Goal: Information Seeking & Learning: Learn about a topic

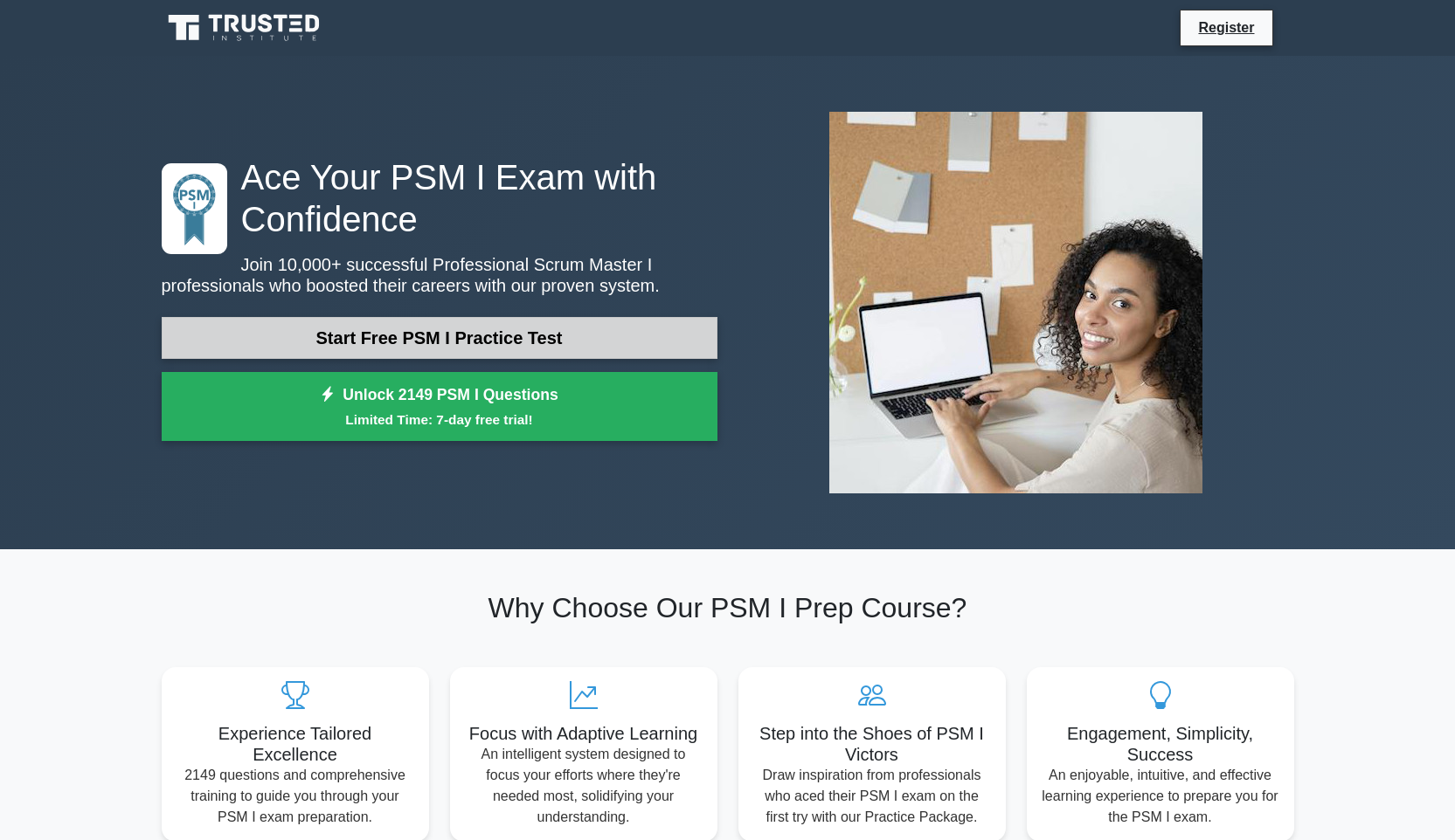
click at [684, 346] on link "Start Free PSM I Practice Test" at bounding box center [440, 337] width 556 height 42
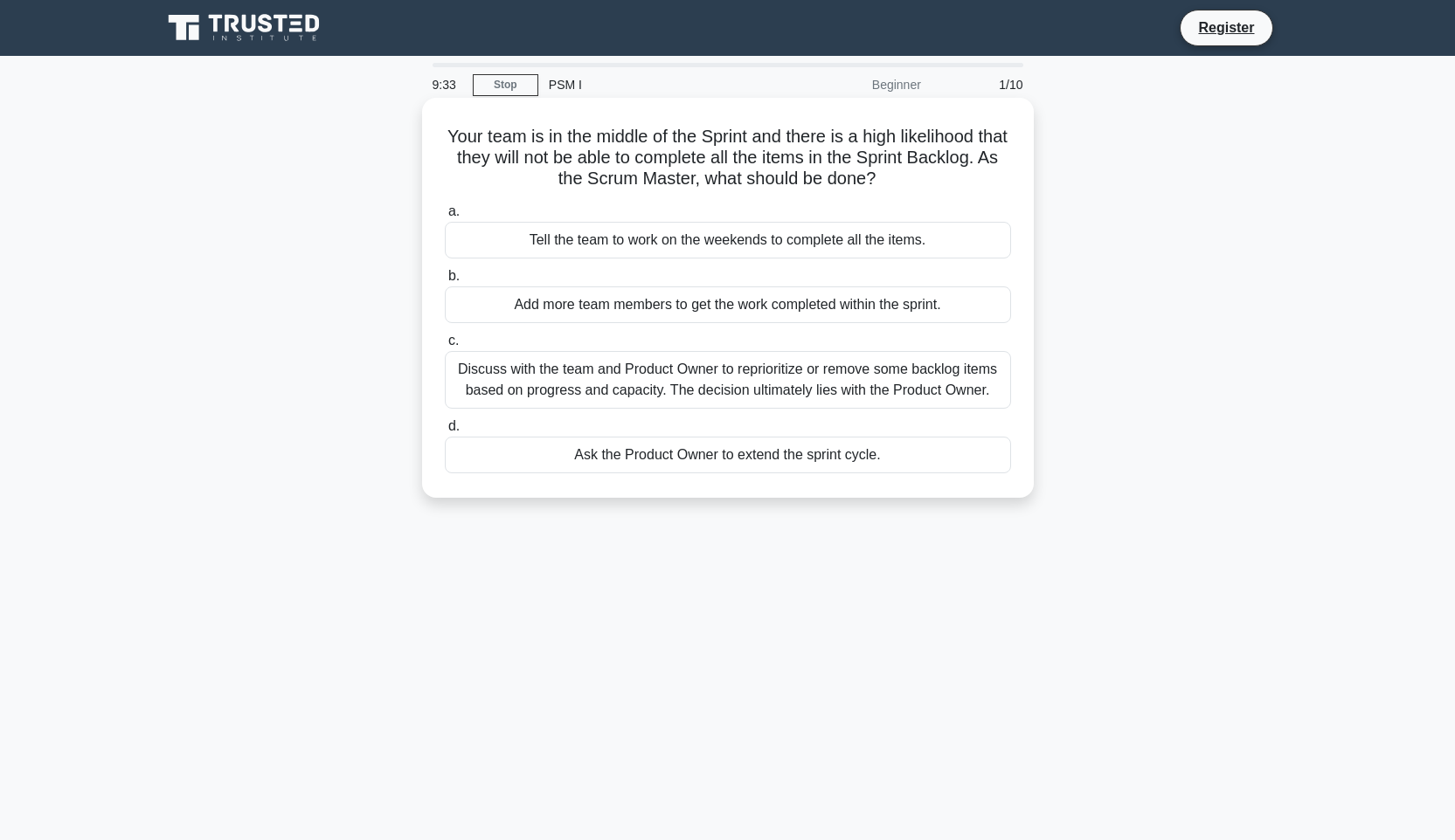
click at [654, 395] on div "Discuss with the team and Product Owner to reprioritize or remove some backlog …" at bounding box center [727, 380] width 566 height 57
click at [445, 346] on input "c. Discuss with the team and Product Owner to reprioritize or remove some backl…" at bounding box center [445, 341] width 0 height 11
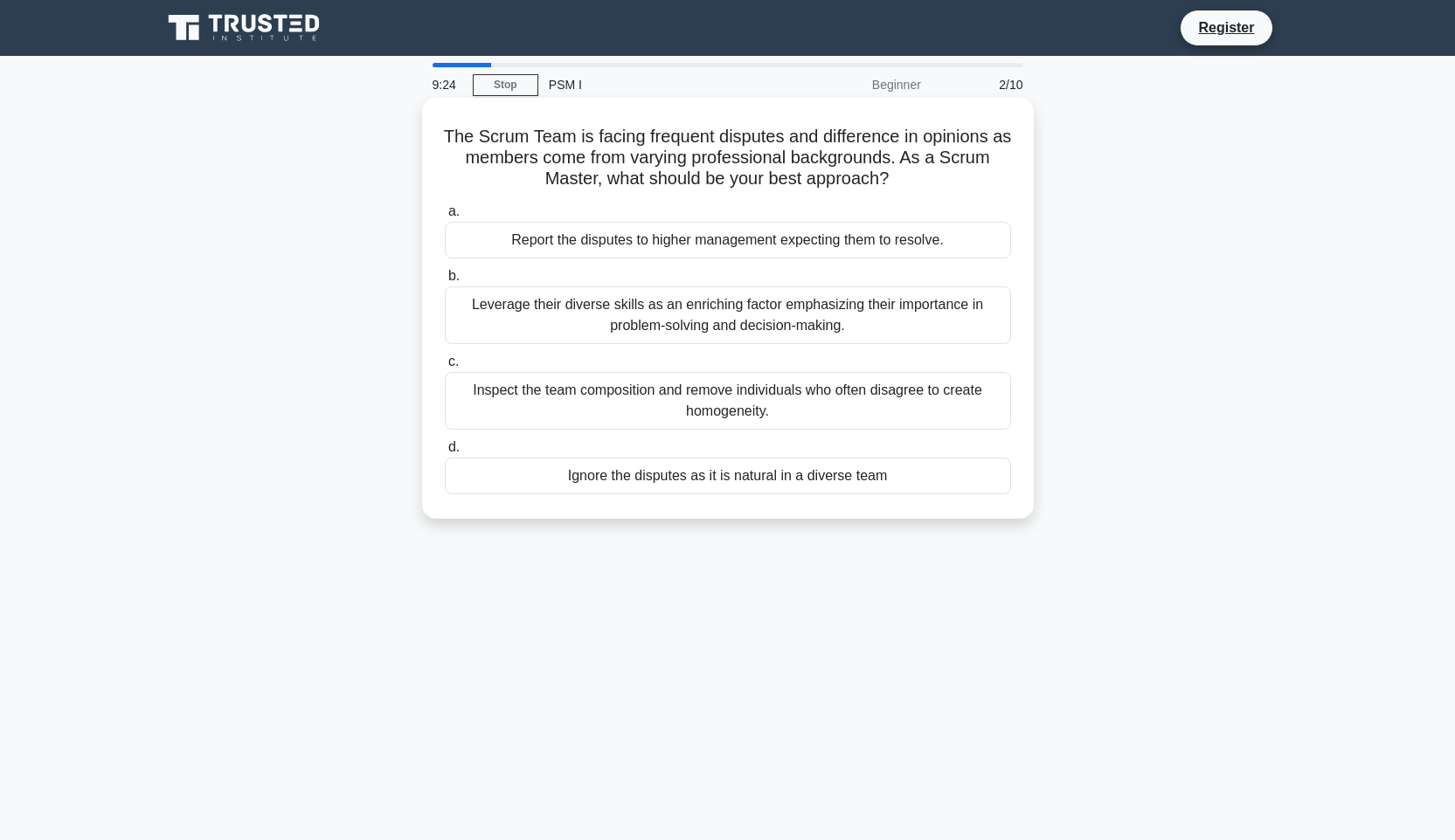
click at [746, 128] on h5 "The Scrum Team is facing frequent disputes and difference in opinions as member…" at bounding box center [727, 158] width 570 height 65
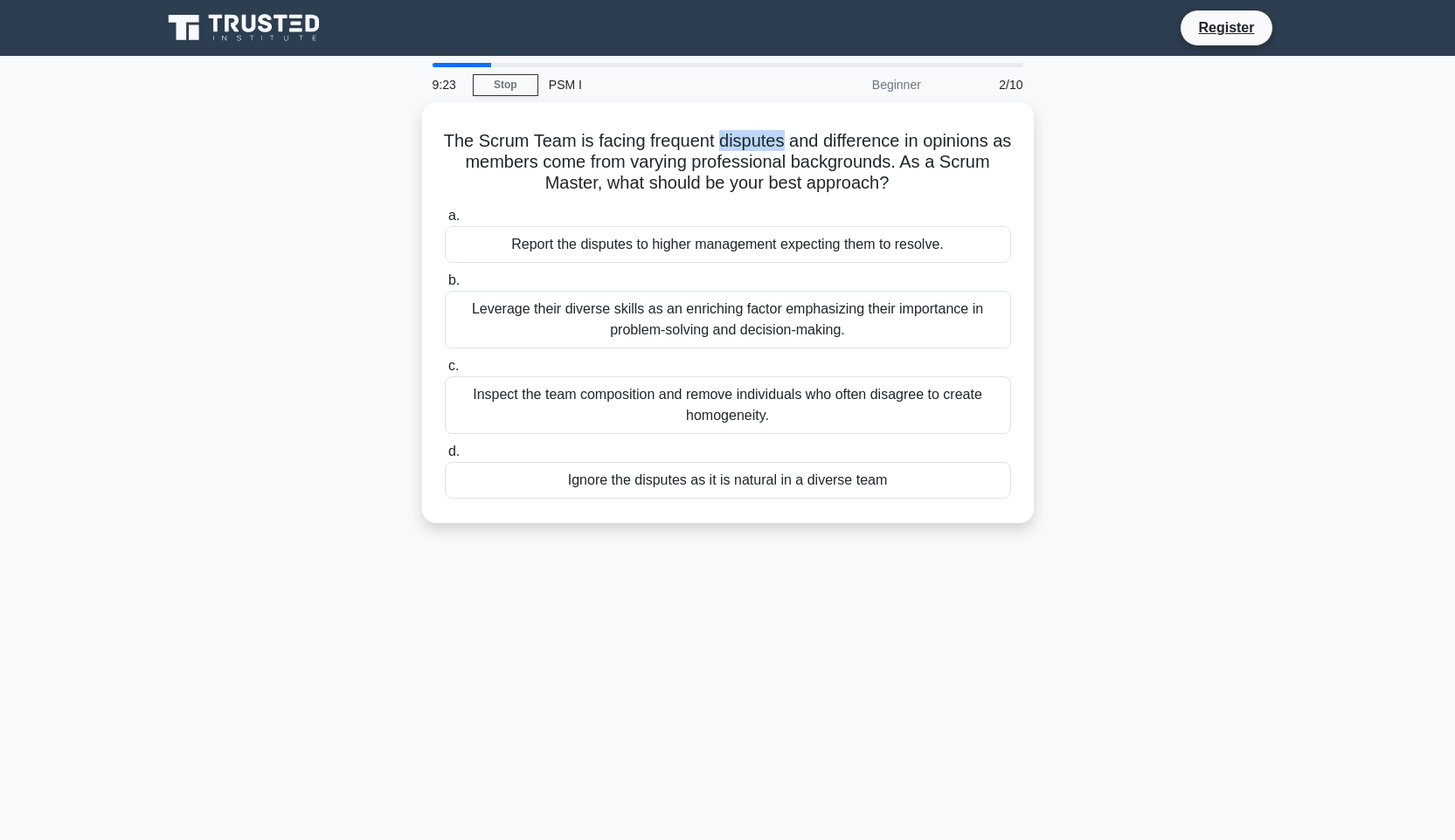
copy h5 "disputes"
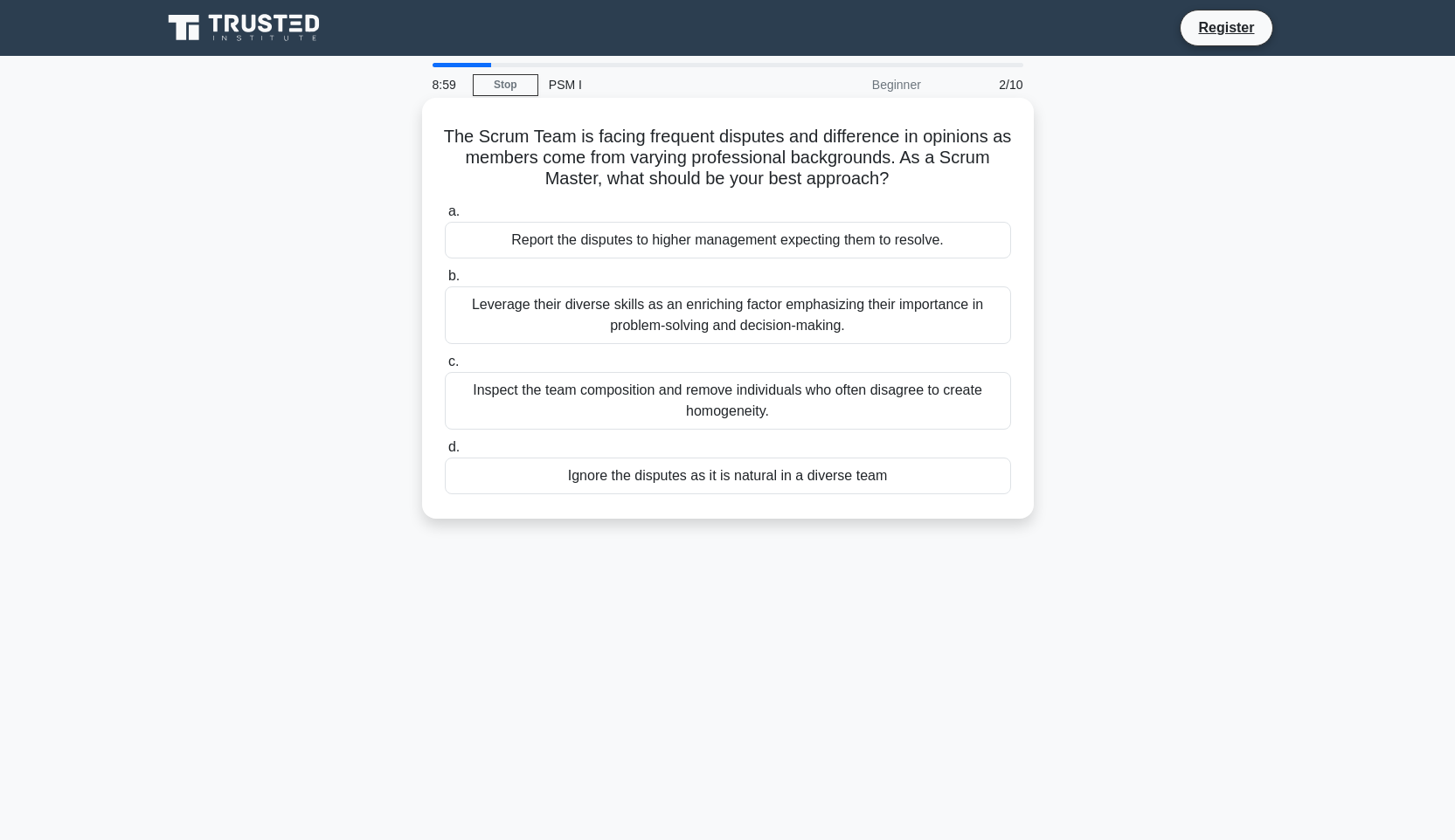
click at [793, 322] on div "Leverage their diverse skills as an enriching factor emphasizing their importan…" at bounding box center [727, 315] width 566 height 57
click at [445, 282] on input "b. Leverage their diverse skills as an enriching factor emphasizing their impor…" at bounding box center [445, 276] width 0 height 11
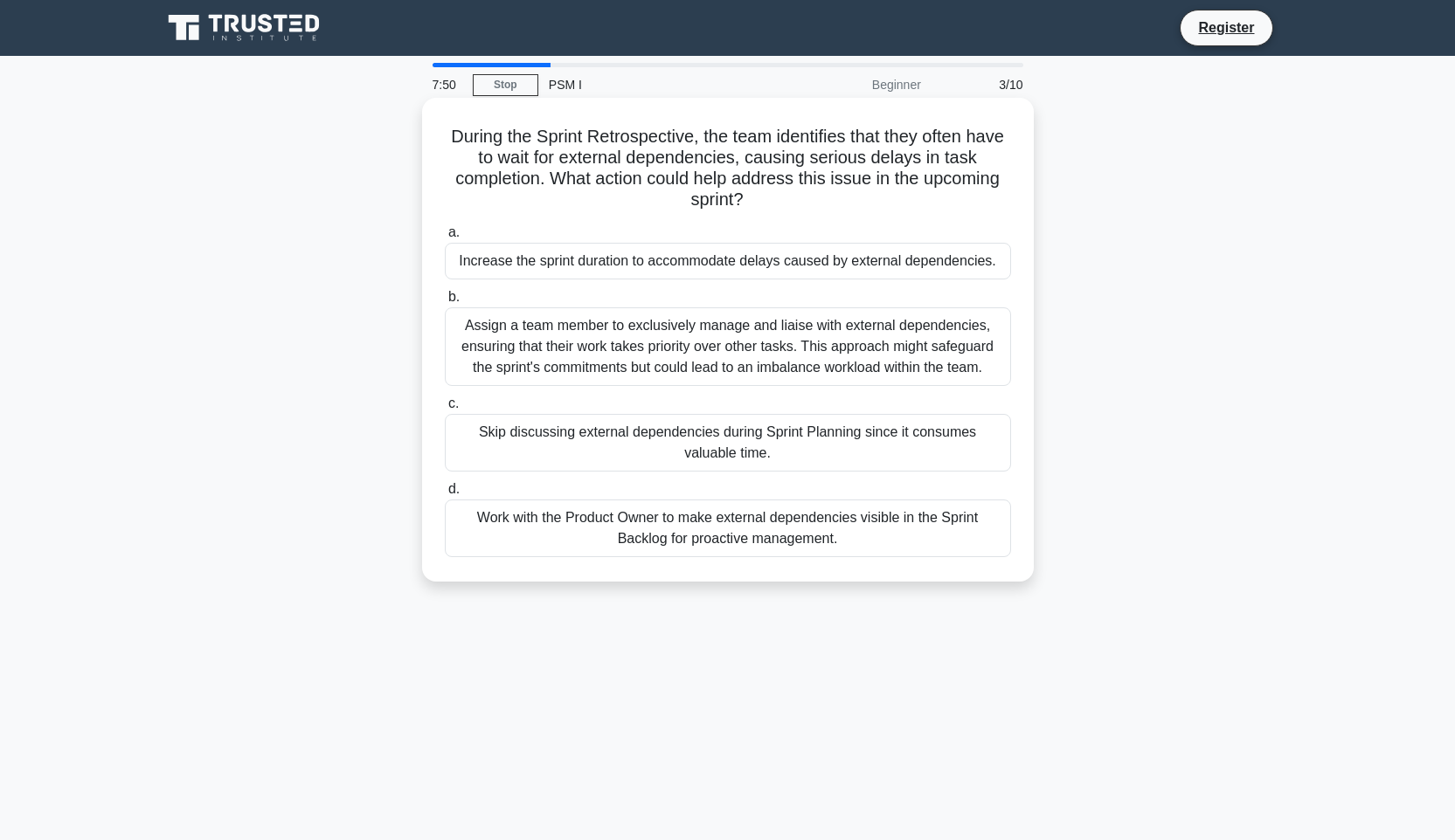
click at [883, 526] on div "Work with the Product Owner to make external dependencies visible in the Sprint…" at bounding box center [727, 529] width 566 height 57
click at [445, 495] on input "d. Work with the Product Owner to make external dependencies visible in the Spr…" at bounding box center [445, 490] width 0 height 11
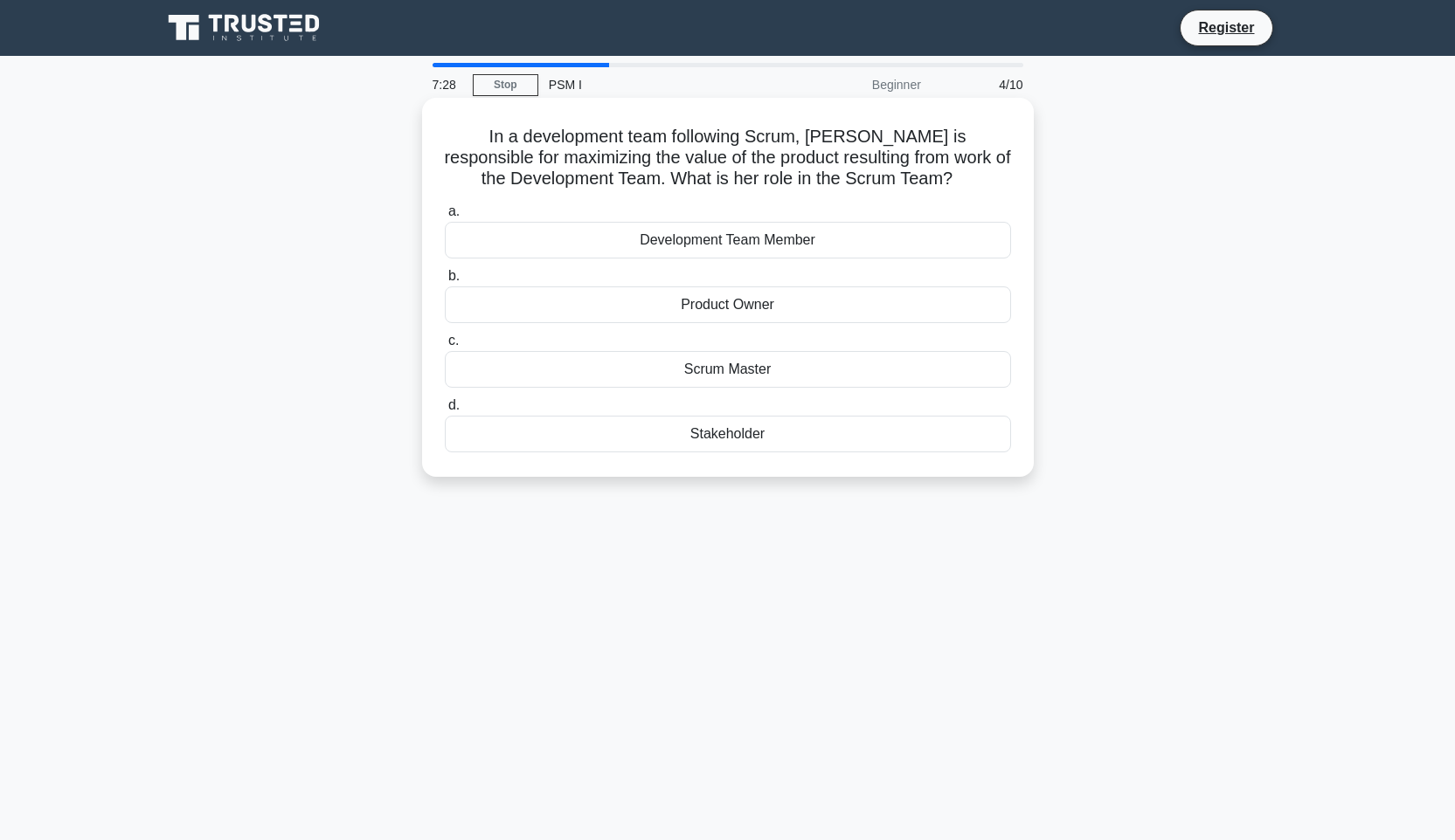
click at [850, 305] on div "Product Owner" at bounding box center [727, 305] width 566 height 37
click at [445, 282] on input "b. Product Owner" at bounding box center [445, 276] width 0 height 11
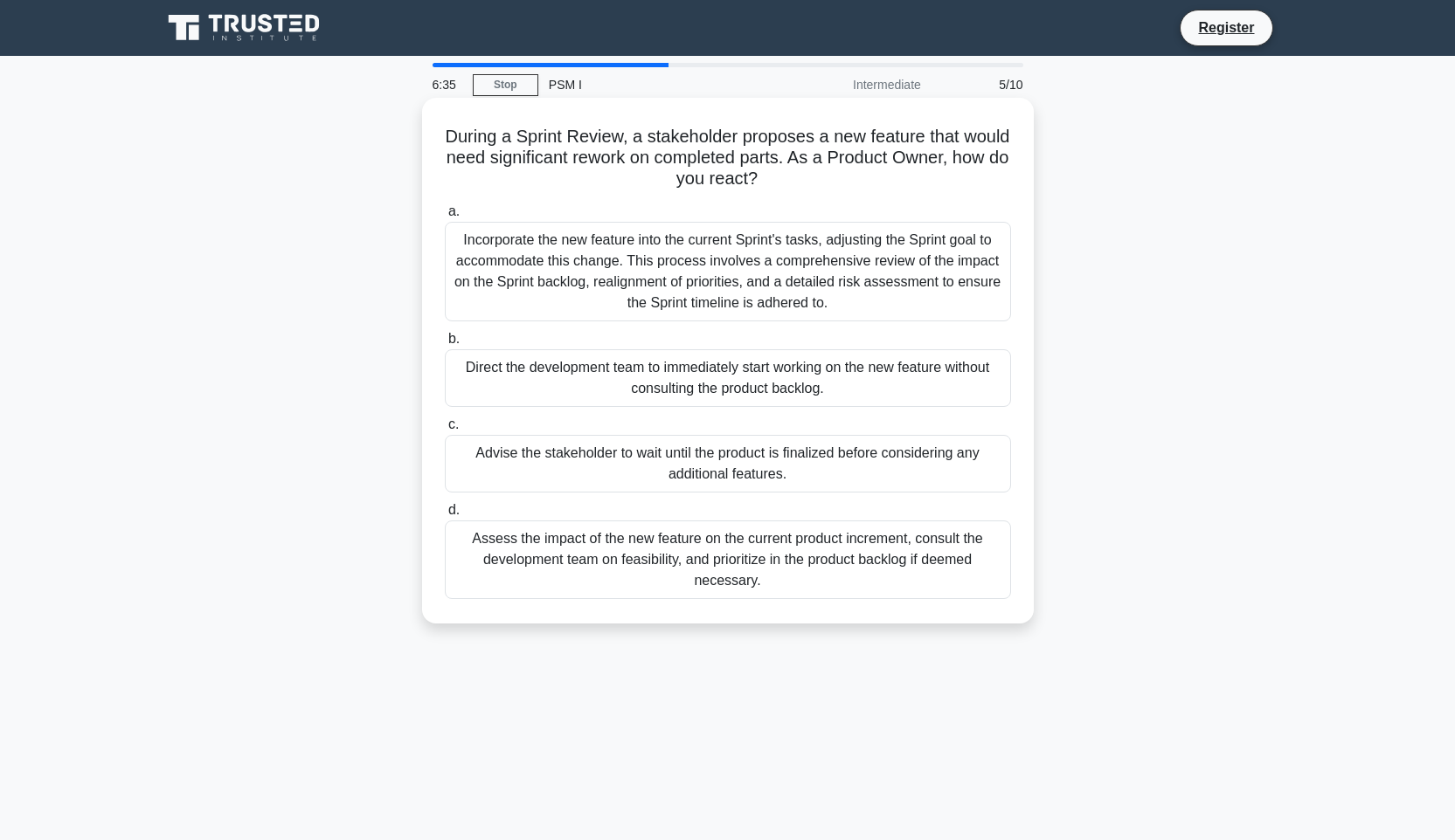
click at [669, 468] on div "Advise the stakeholder to wait until the product is finalized before considerin…" at bounding box center [727, 464] width 566 height 57
click at [445, 431] on input "c. Advise the stakeholder to wait until the product is finalized before conside…" at bounding box center [445, 425] width 0 height 11
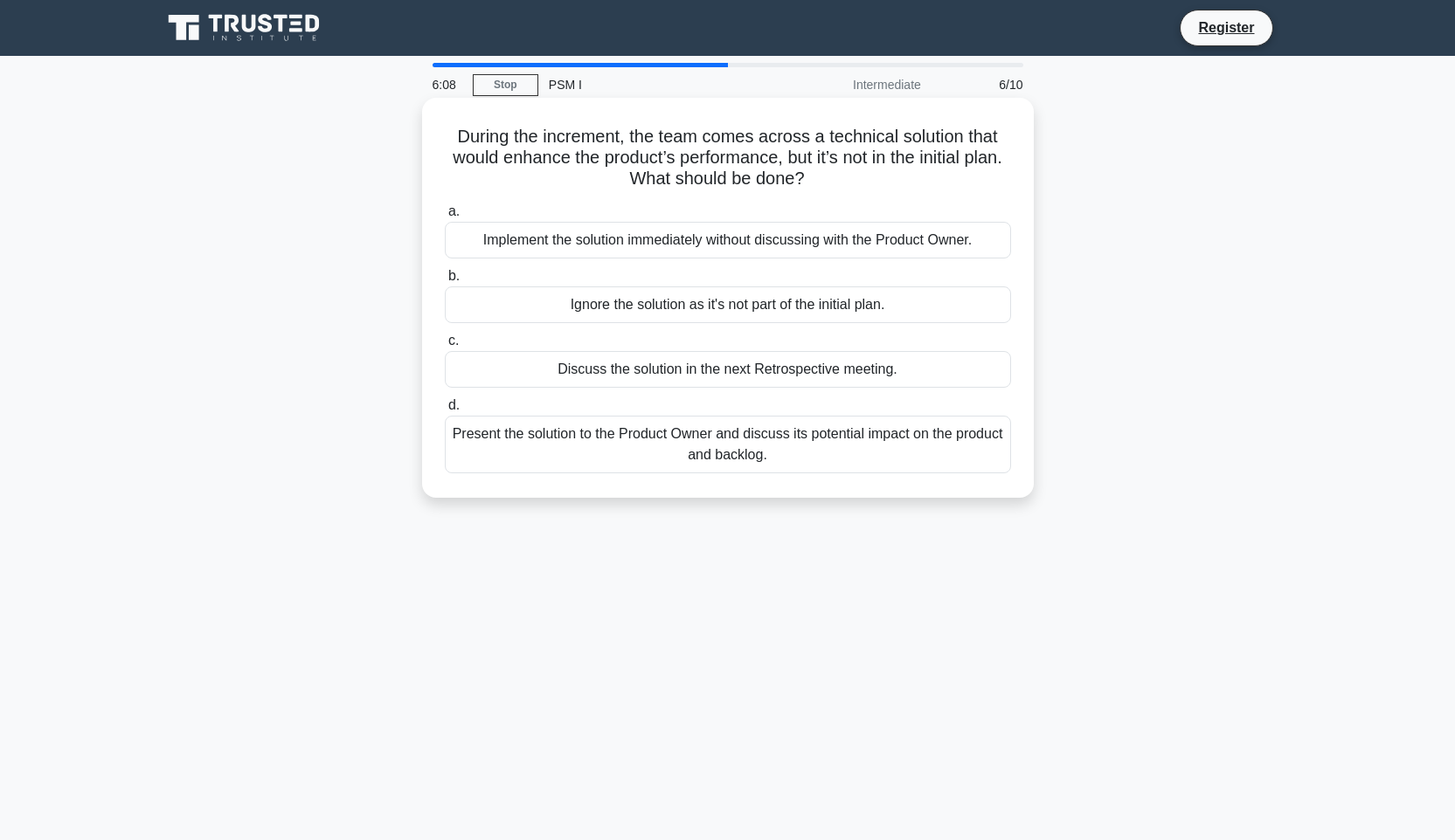
click at [824, 463] on div "Present the solution to the Product Owner and discuss its potential impact on t…" at bounding box center [727, 445] width 566 height 57
click at [445, 411] on input "d. Present the solution to the Product Owner and discuss its potential impact o…" at bounding box center [445, 406] width 0 height 11
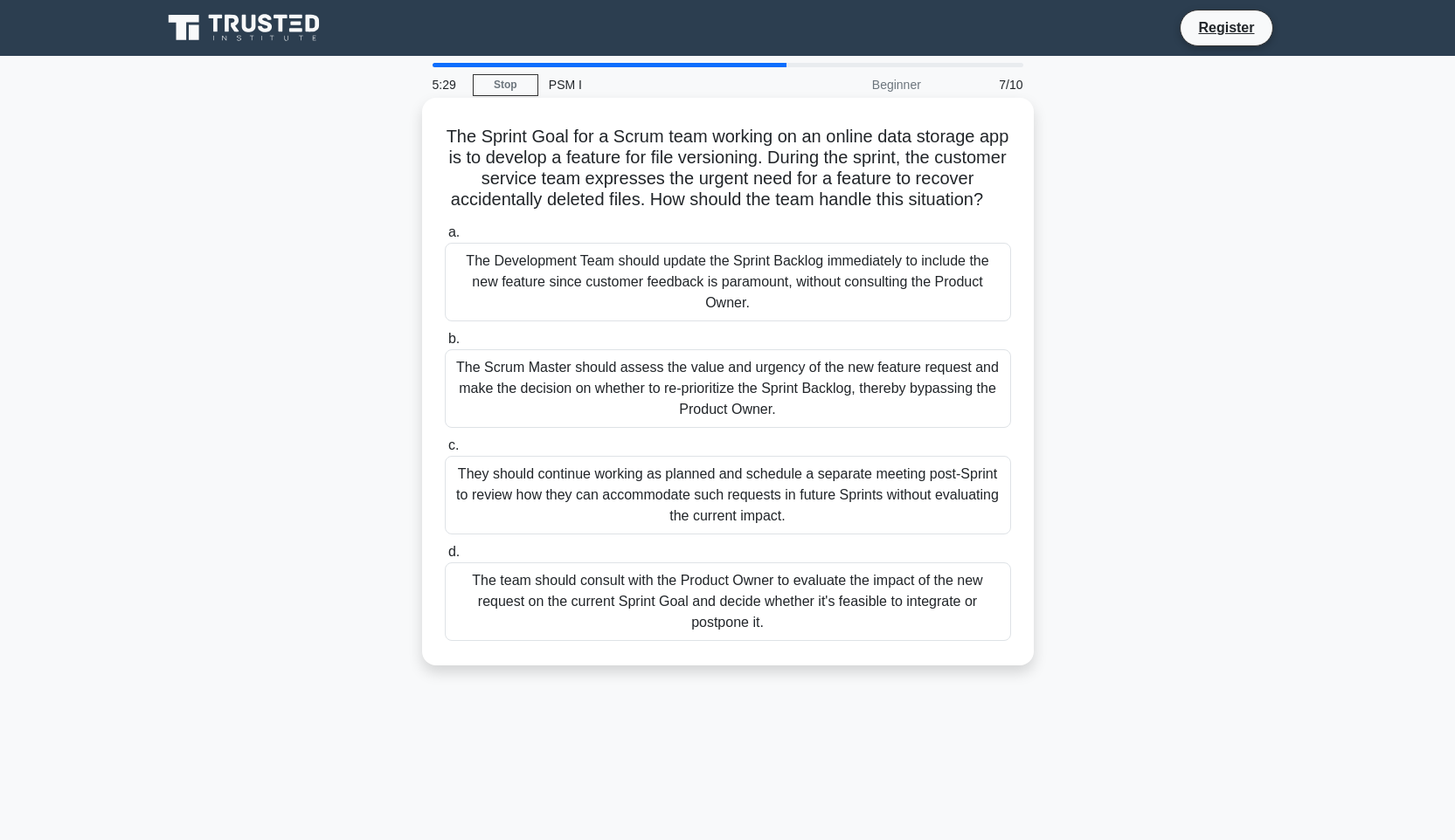
click at [784, 622] on div "The team should consult with the Product Owner to evaluate the impact of the ne…" at bounding box center [727, 601] width 566 height 79
click at [445, 558] on input "d. The team should consult with the Product Owner to evaluate the impact of the…" at bounding box center [445, 552] width 0 height 11
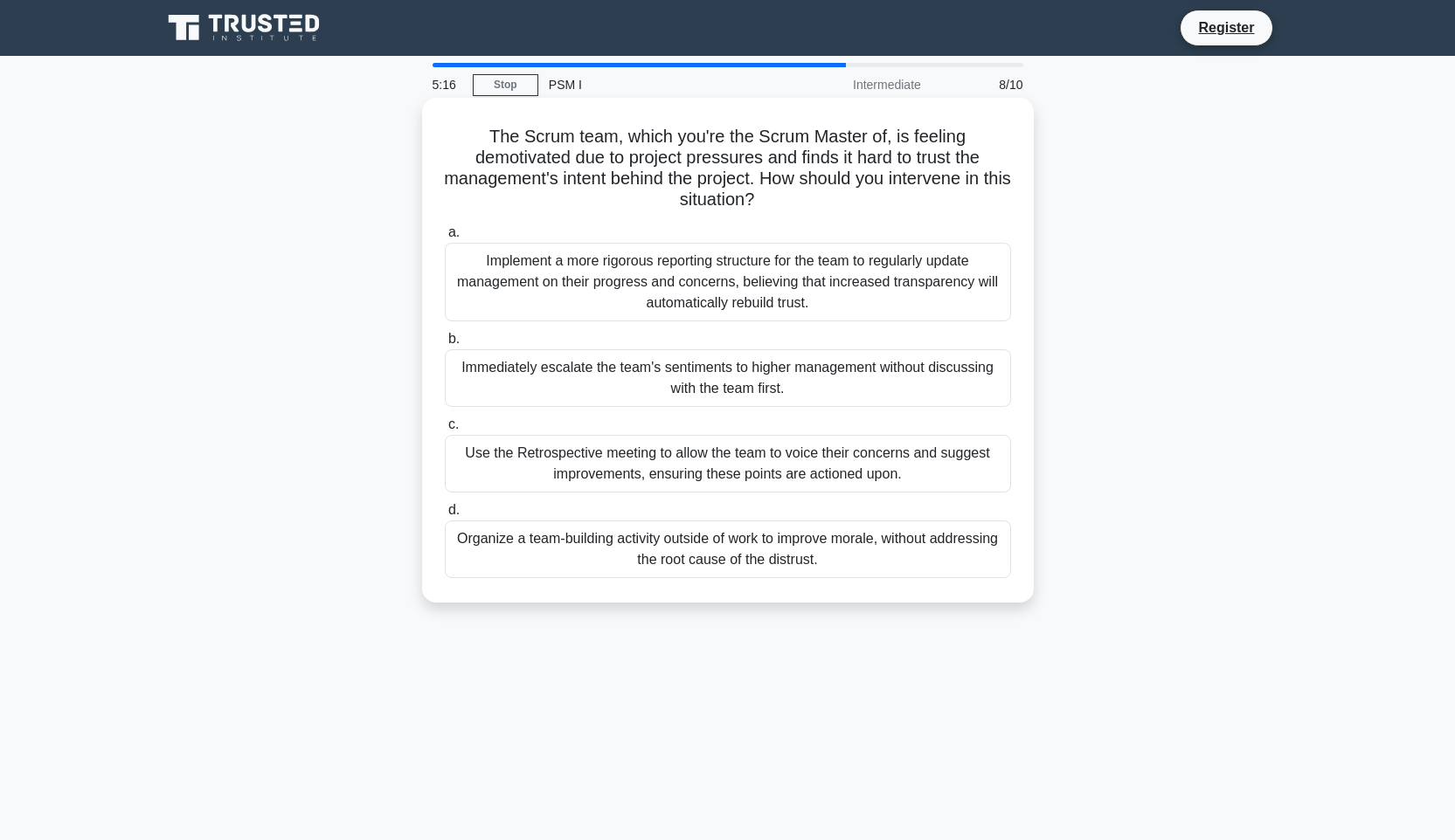
drag, startPoint x: 794, startPoint y: 207, endPoint x: 446, endPoint y: 129, distance: 356.6
click at [446, 129] on h5 "The Scrum team, which you're the Scrum Master of, is feeling demotivated due to…" at bounding box center [727, 169] width 570 height 85
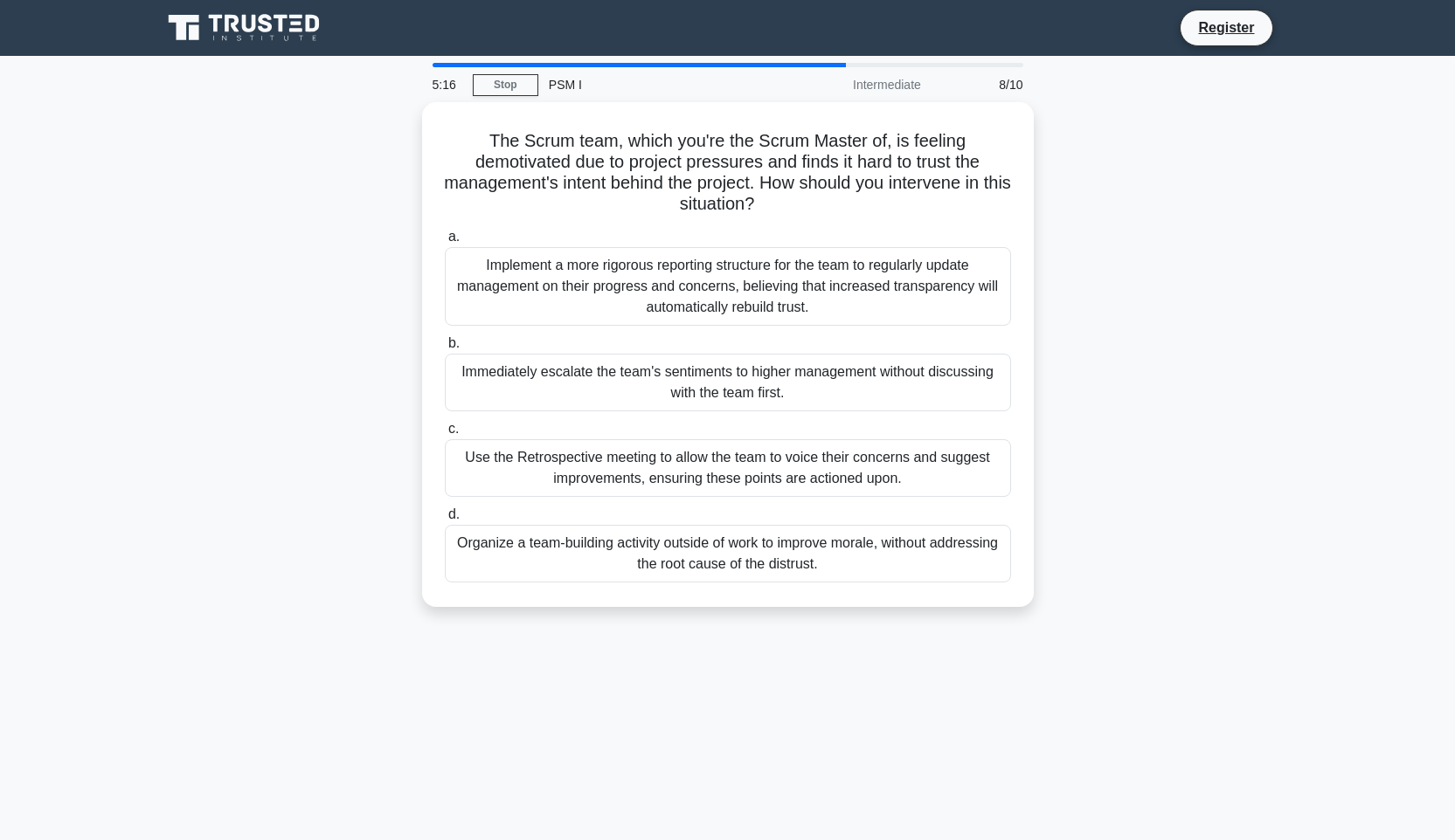
copy h5 "The Scrum team, which you're the Scrum Master of, is feeling demotivated due to…"
click at [1125, 303] on div "The Scrum team, which you're the Scrum Master of, is feeling demotivated due to…" at bounding box center [727, 365] width 1153 height 526
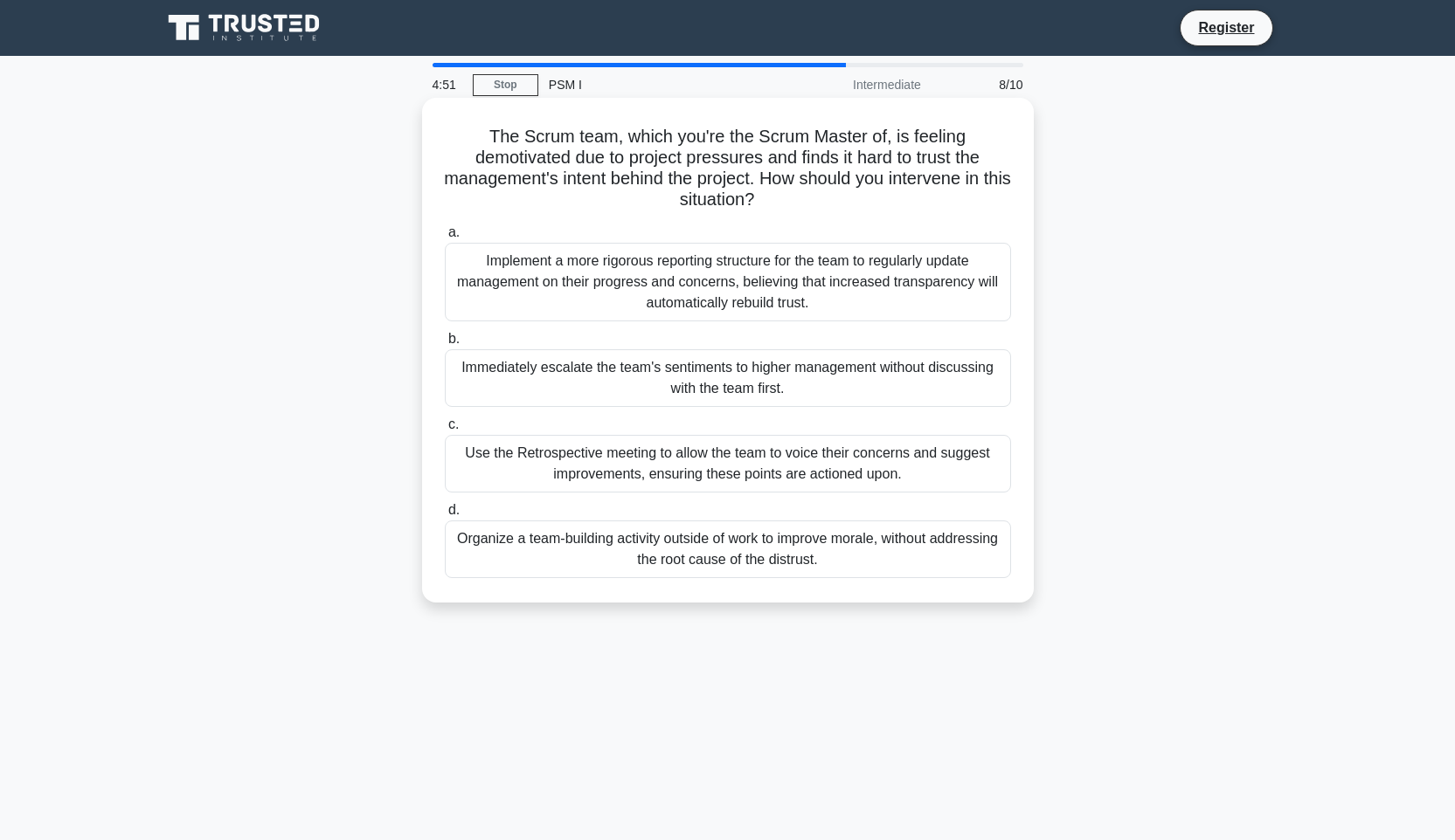
click at [819, 456] on div "Use the Retrospective meeting to allow the team to voice their concerns and sug…" at bounding box center [727, 464] width 566 height 57
click at [445, 431] on input "c. Use the Retrospective meeting to allow the team to voice their concerns and …" at bounding box center [445, 425] width 0 height 11
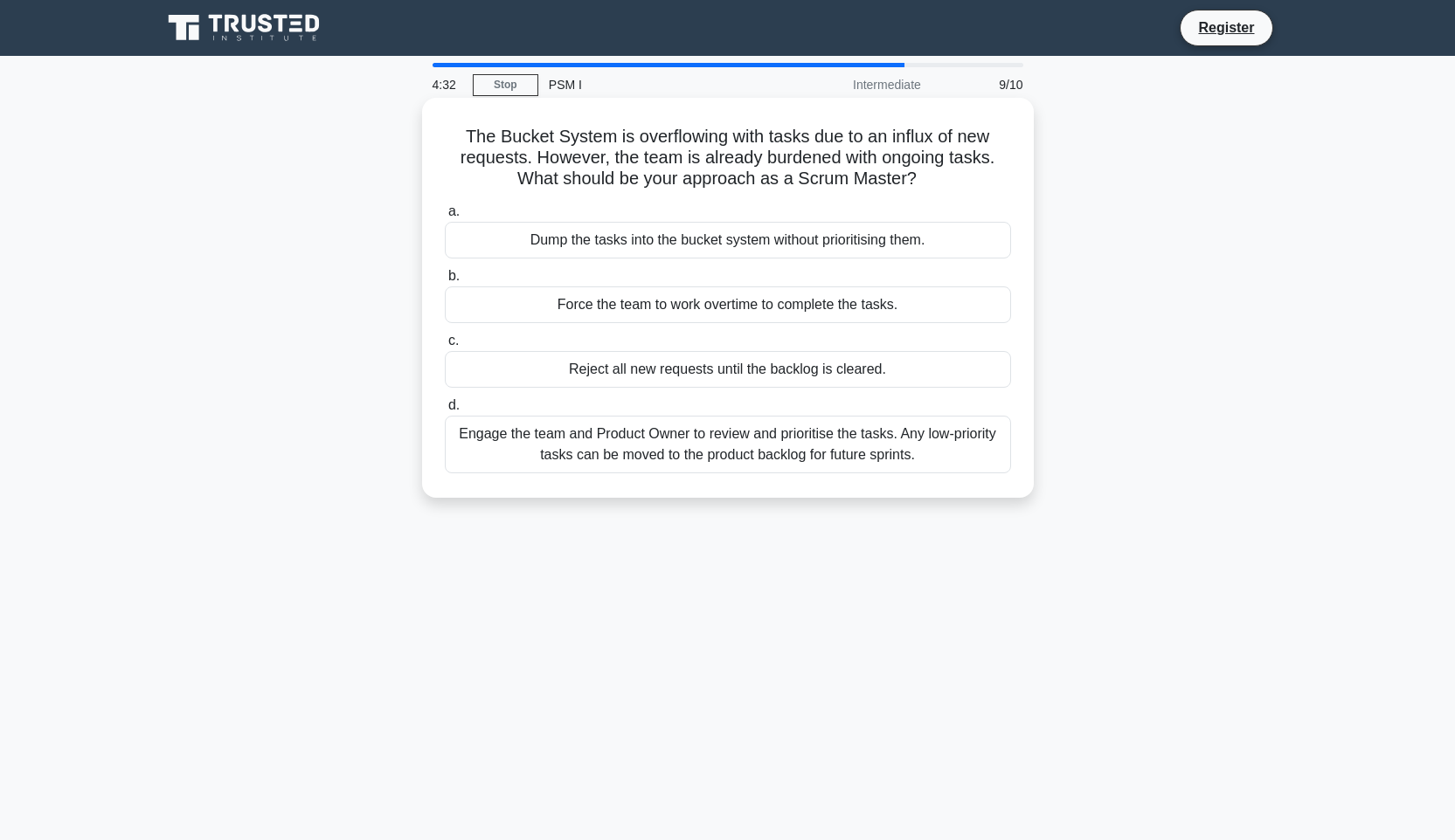
click at [942, 439] on div "Engage the team and Product Owner to review and prioritise the tasks. Any low-p…" at bounding box center [727, 445] width 566 height 57
click at [445, 411] on input "d. Engage the team and Product Owner to review and prioritise the tasks. Any lo…" at bounding box center [445, 406] width 0 height 11
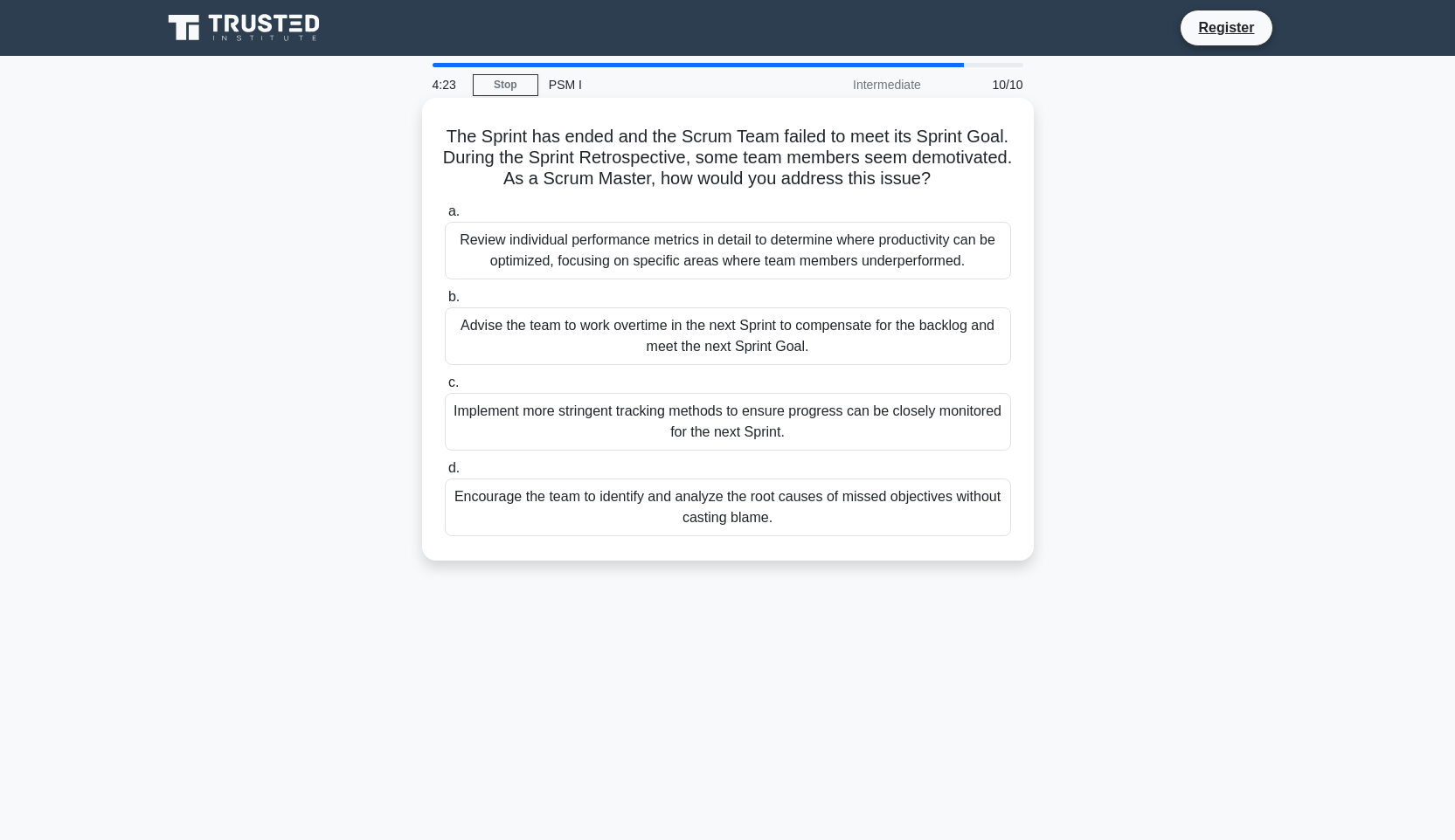
click at [997, 167] on h5 "The Sprint has ended and the Scrum Team failed to meet its Sprint Goal. During …" at bounding box center [727, 158] width 570 height 65
click at [994, 167] on h5 "The Sprint has ended and the Scrum Team failed to meet its Sprint Goal. During …" at bounding box center [727, 158] width 570 height 65
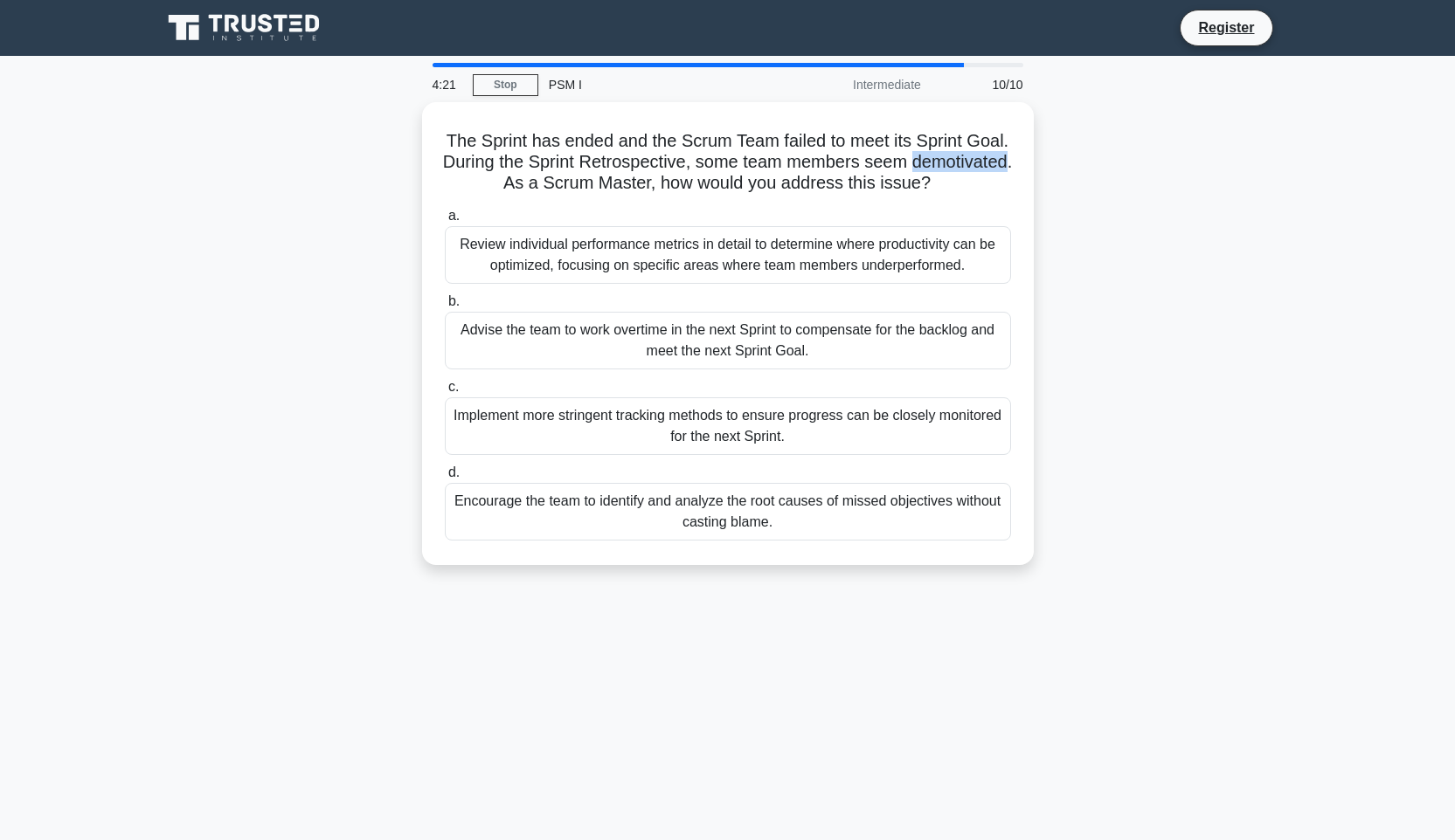
copy h5 "demotivated"
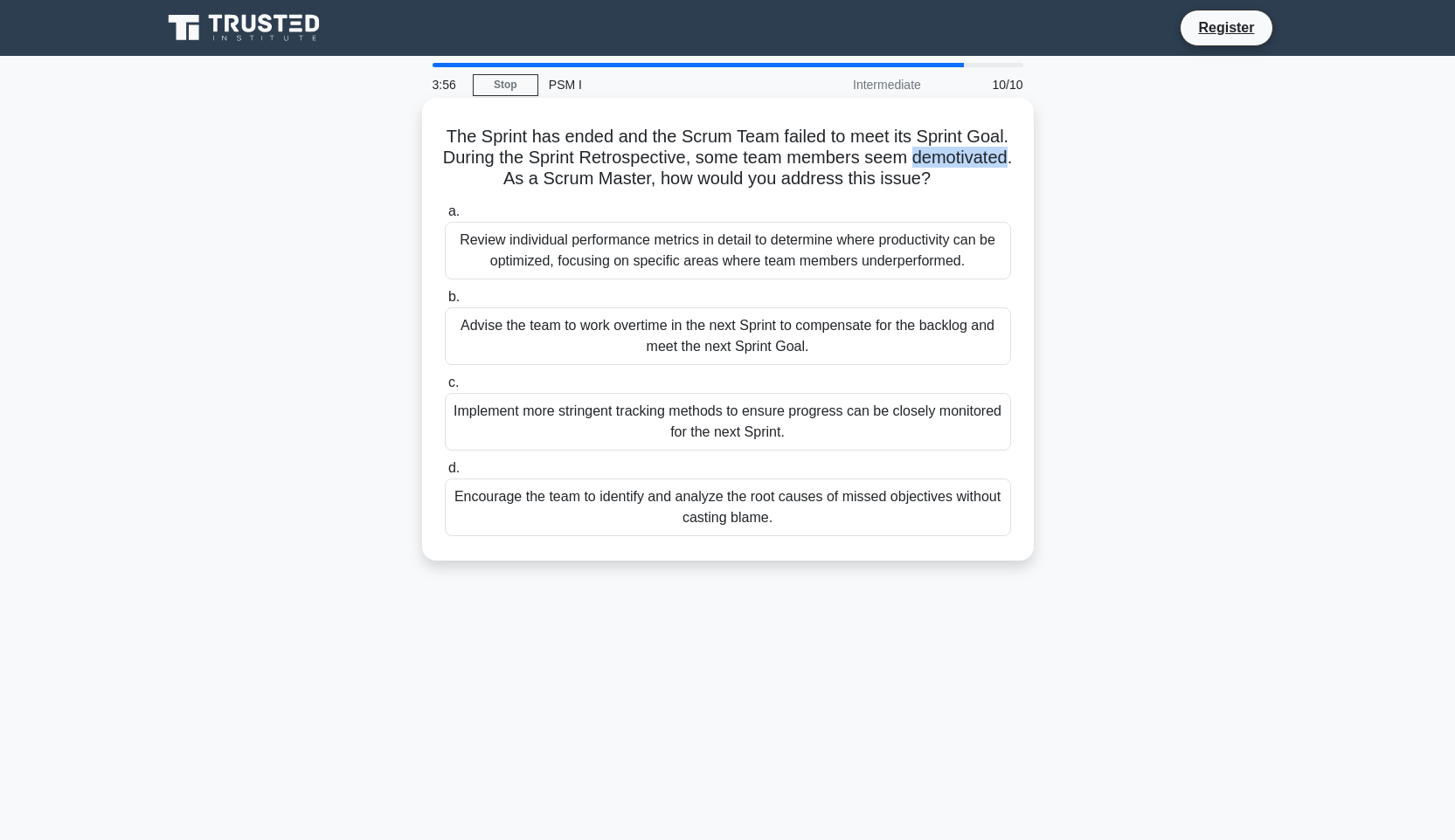
drag, startPoint x: 435, startPoint y: 399, endPoint x: 811, endPoint y: 430, distance: 377.3
click at [811, 430] on div "c. Implement more stringent tracking methods to ensure progress can be closely …" at bounding box center [728, 411] width 587 height 79
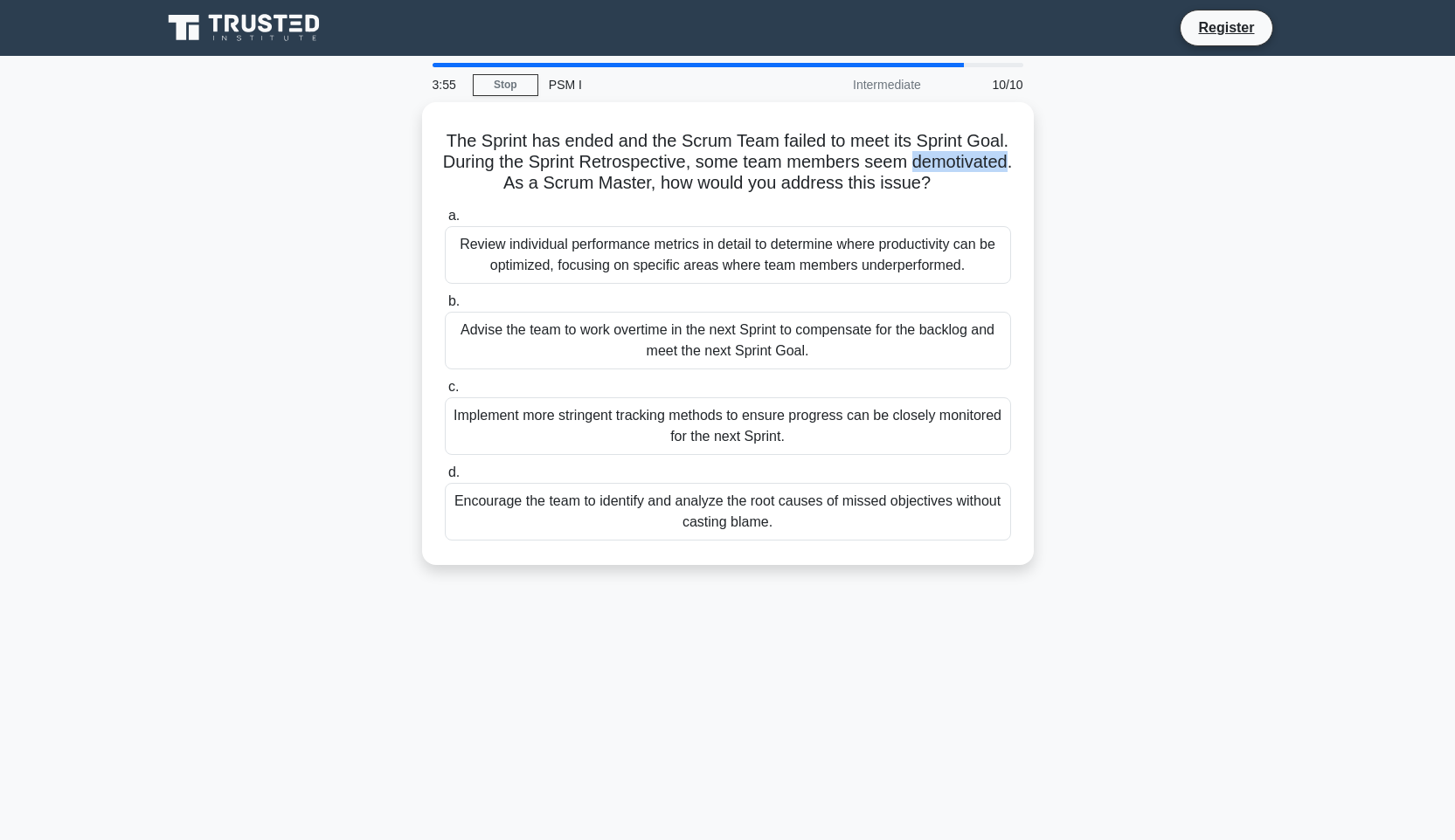
copy div "Implement more stringent tracking methods to ensure progress can be closely mon…"
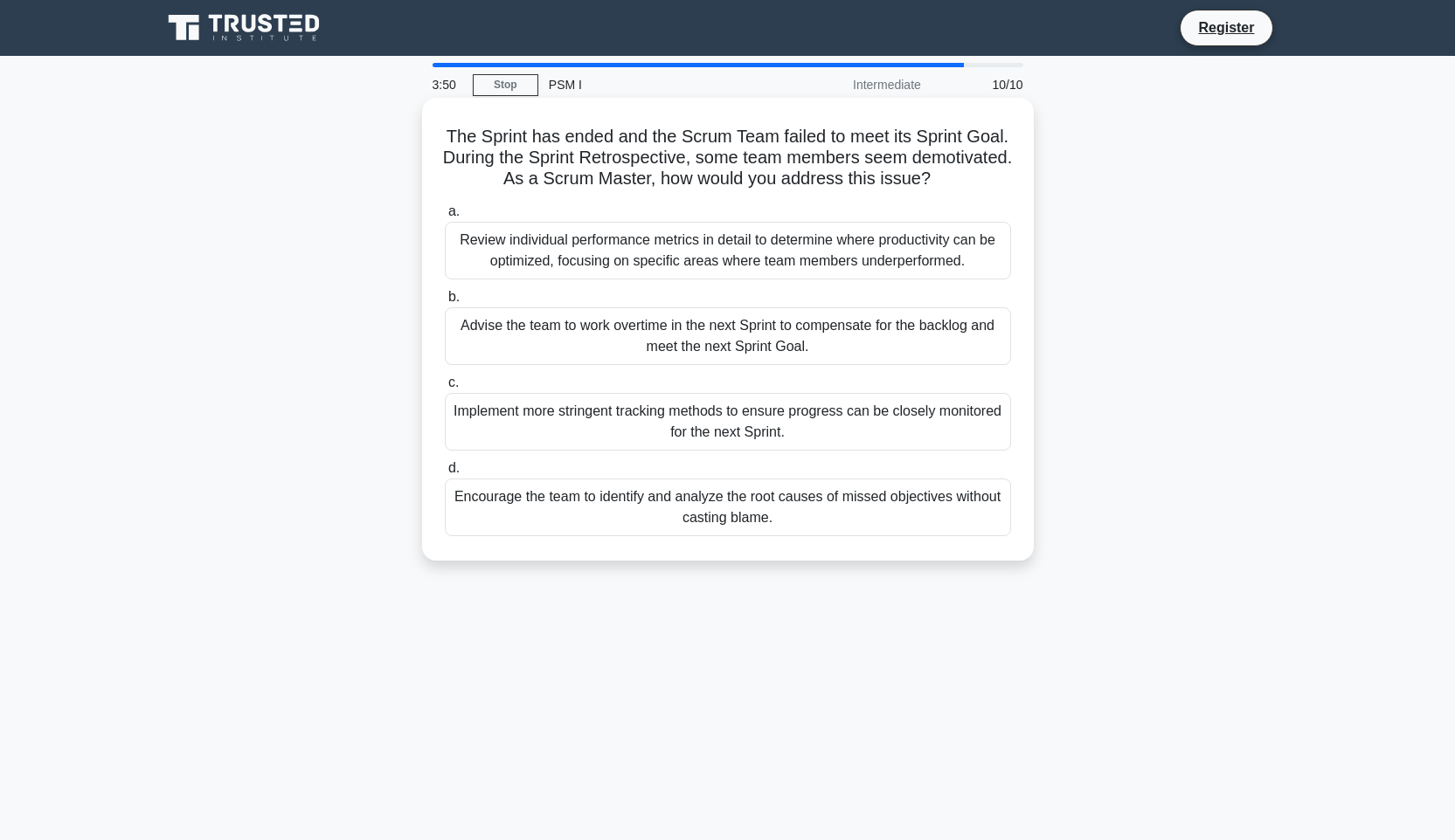
click at [837, 530] on div "Encourage the team to identify and analyze the root causes of missed objectives…" at bounding box center [727, 508] width 566 height 57
click at [445, 474] on input "d. Encourage the team to identify and analyze the root causes of missed objecti…" at bounding box center [445, 469] width 0 height 11
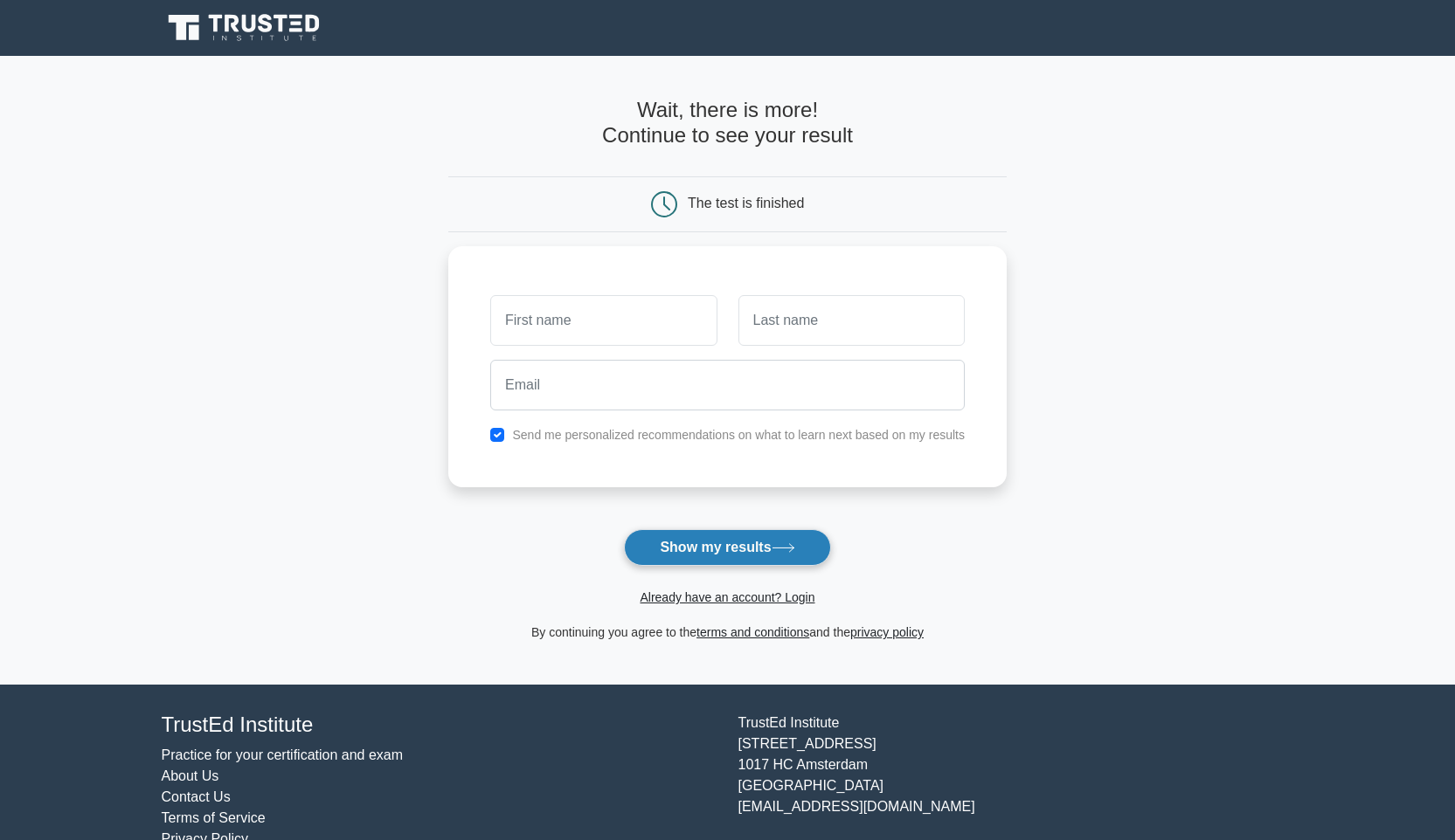
click at [801, 555] on button "Show my results" at bounding box center [726, 548] width 207 height 37
click at [1077, 583] on main "Wait, there is more! Continue to see your result The test is finished and the" at bounding box center [727, 370] width 1455 height 629
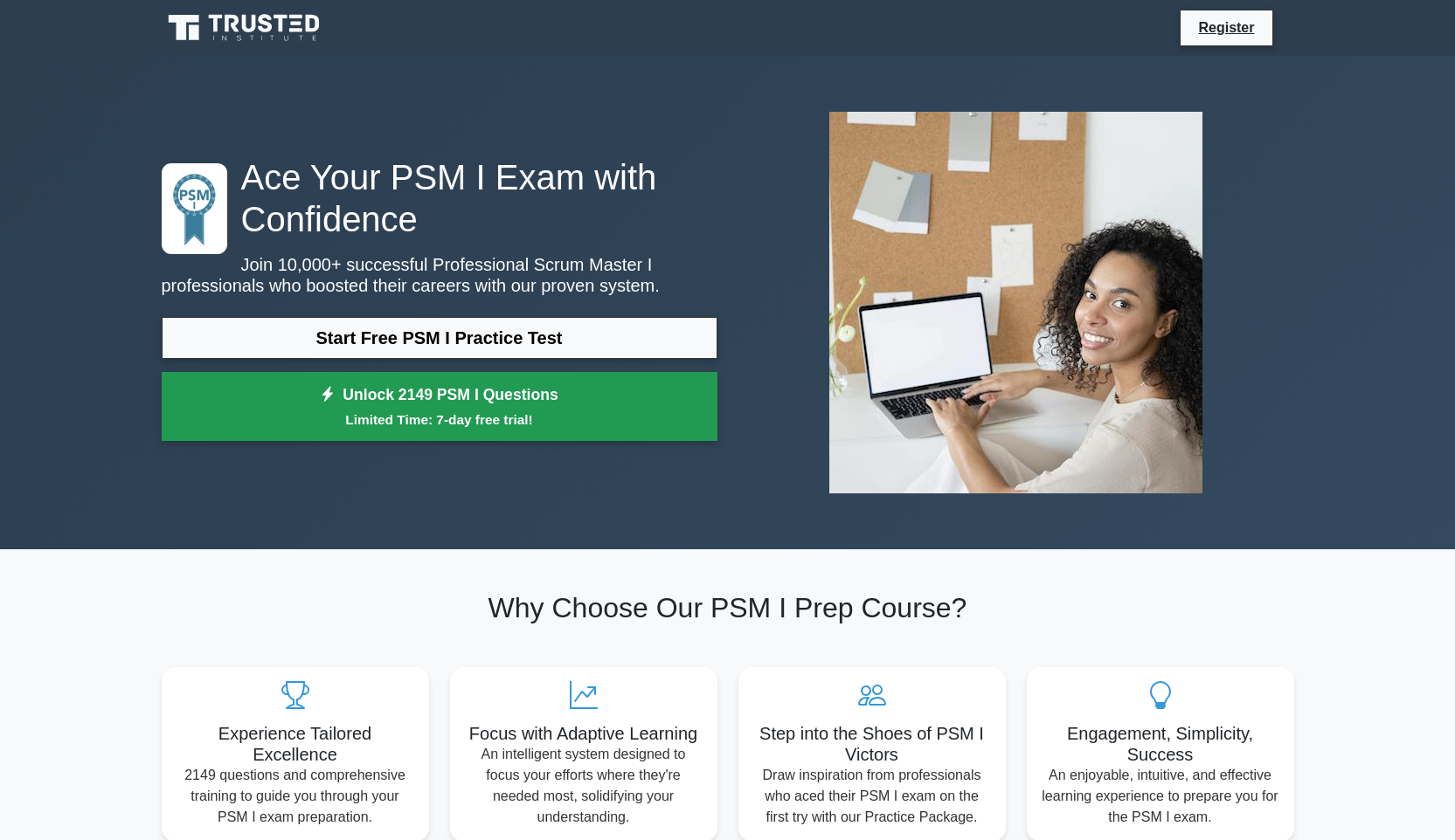
click at [535, 423] on small "Limited Time: 7-day free trial!" at bounding box center [439, 420] width 512 height 20
